Goal: Information Seeking & Learning: Learn about a topic

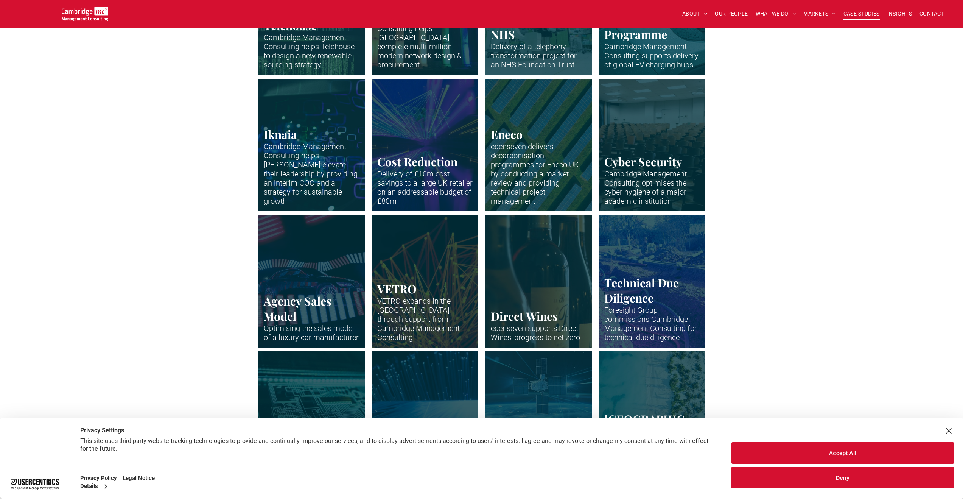
scroll to position [726, 0]
click at [788, 456] on button "Accept All" at bounding box center [843, 453] width 223 height 22
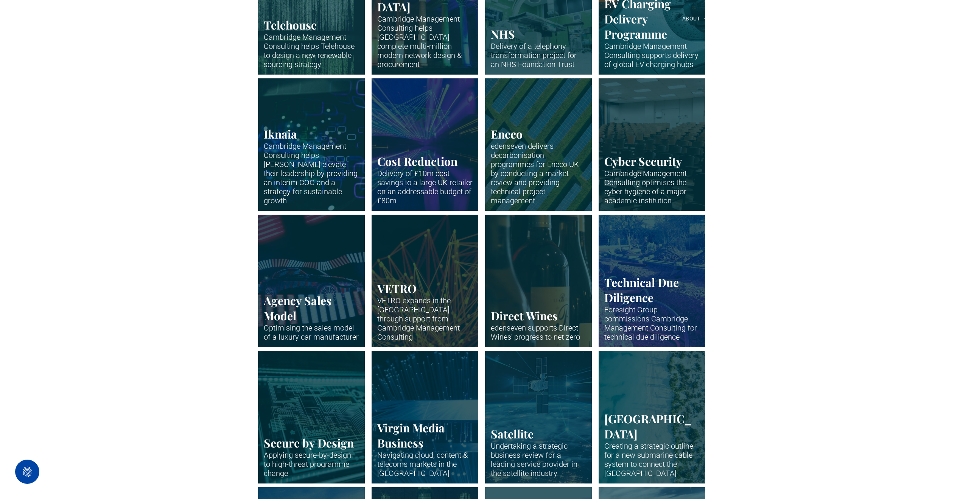
click at [418, 317] on link "Orange neon network and nodes" at bounding box center [424, 280] width 113 height 140
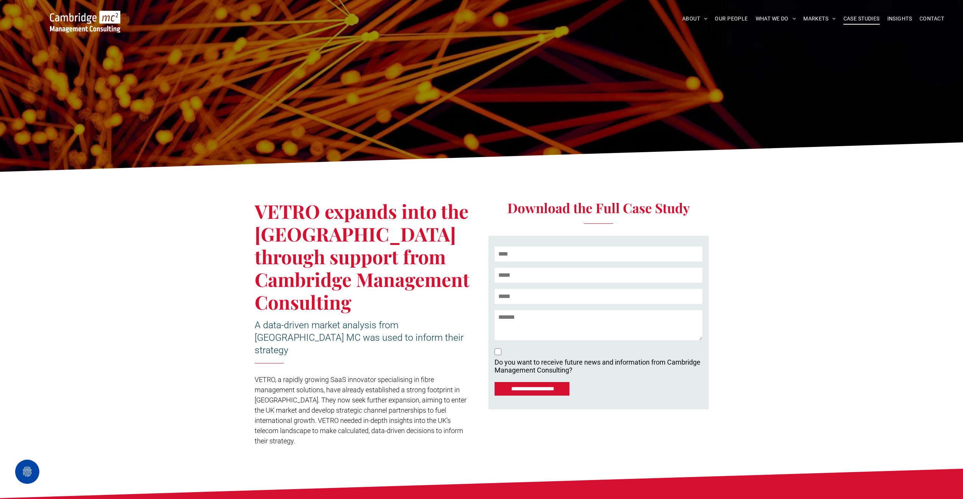
click at [853, 18] on span "CASE STUDIES" at bounding box center [862, 19] width 36 height 12
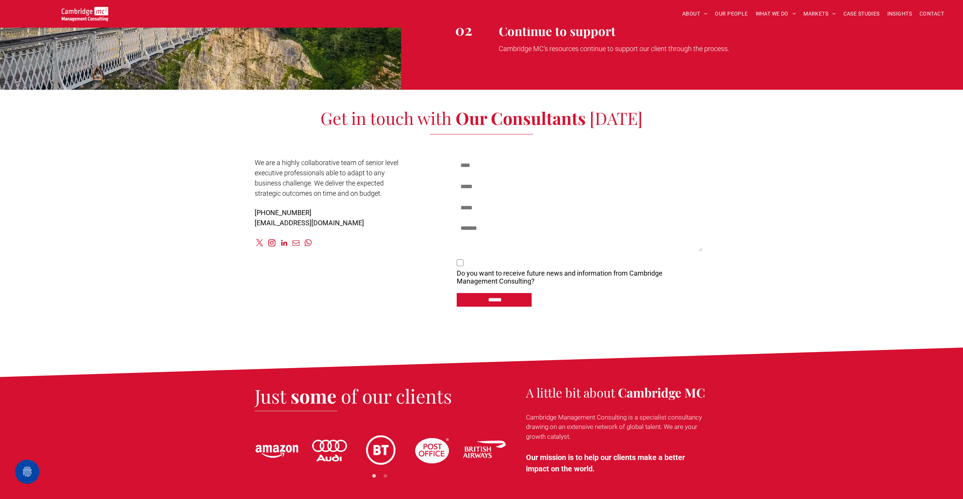
scroll to position [1239, 0]
